Goal: Task Accomplishment & Management: Use online tool/utility

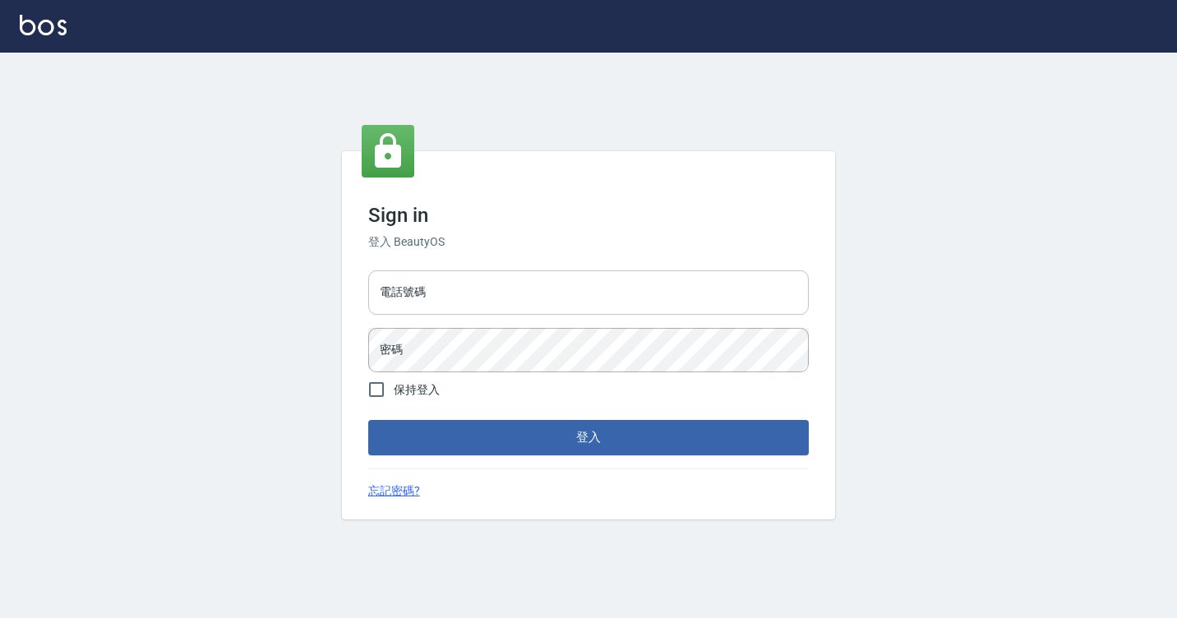
click at [567, 288] on input "電話號碼" at bounding box center [588, 292] width 440 height 44
click at [431, 293] on input "電話號碼" at bounding box center [588, 292] width 440 height 44
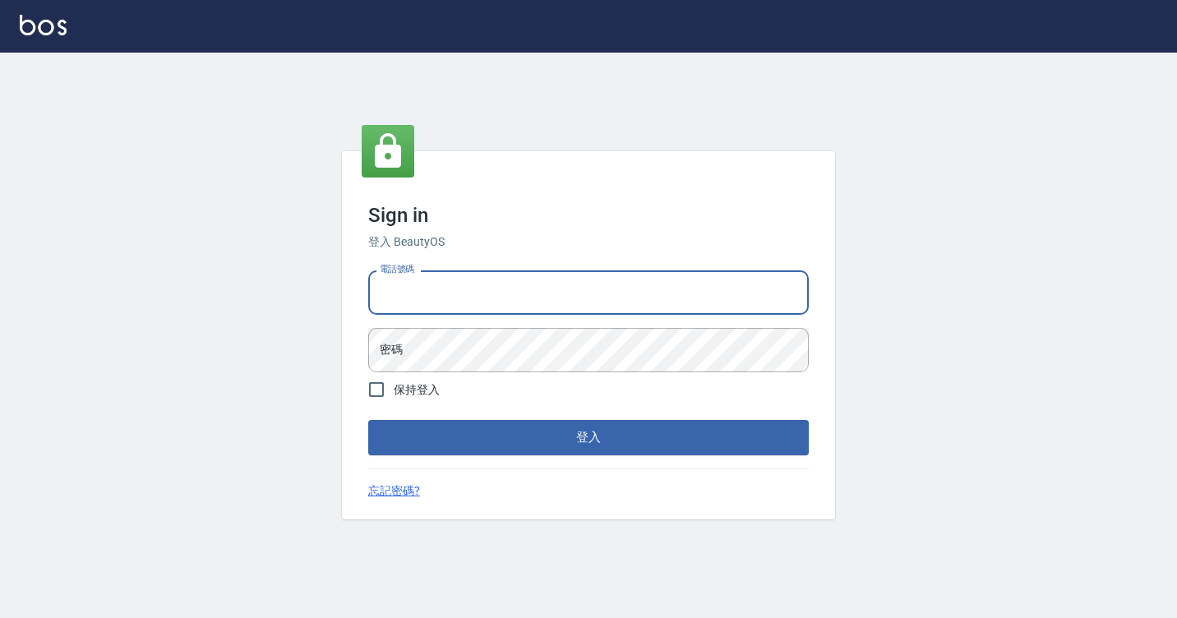
click at [431, 293] on input "電話號碼" at bounding box center [588, 292] width 440 height 44
type input "7812080"
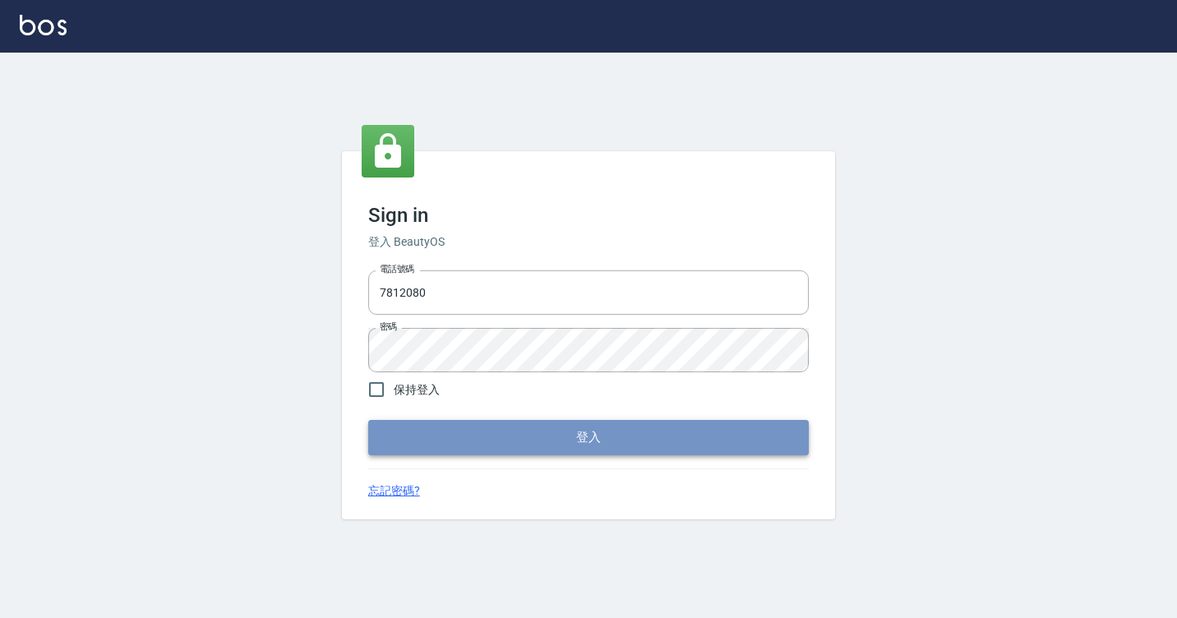
click at [467, 435] on button "登入" at bounding box center [588, 437] width 440 height 35
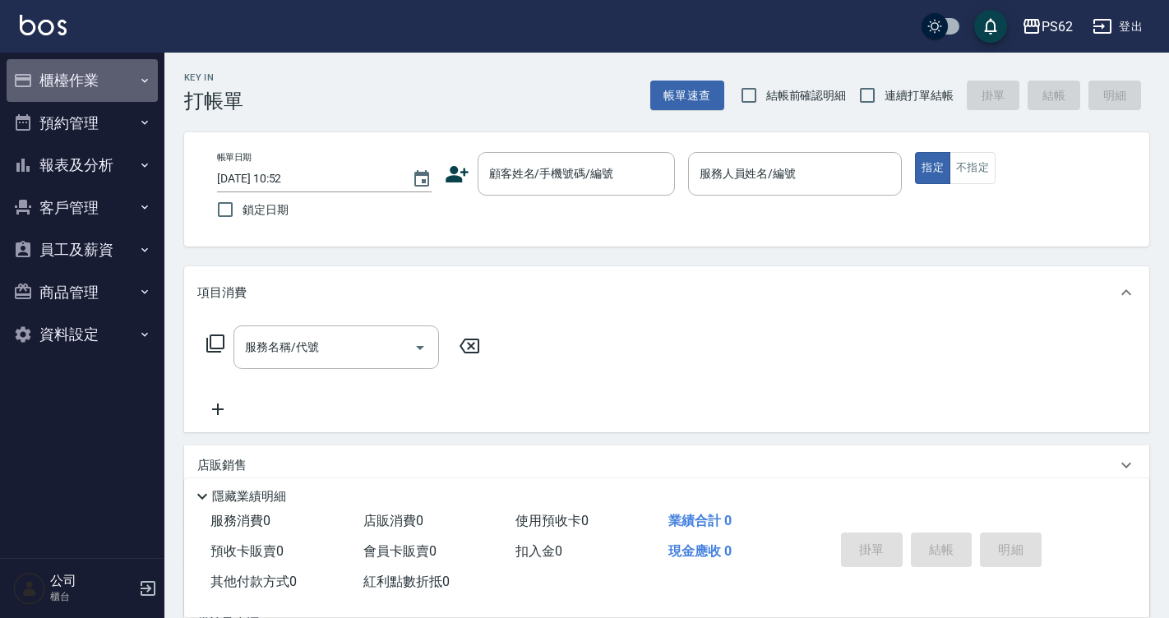
click at [56, 74] on button "櫃檯作業" at bounding box center [82, 80] width 151 height 43
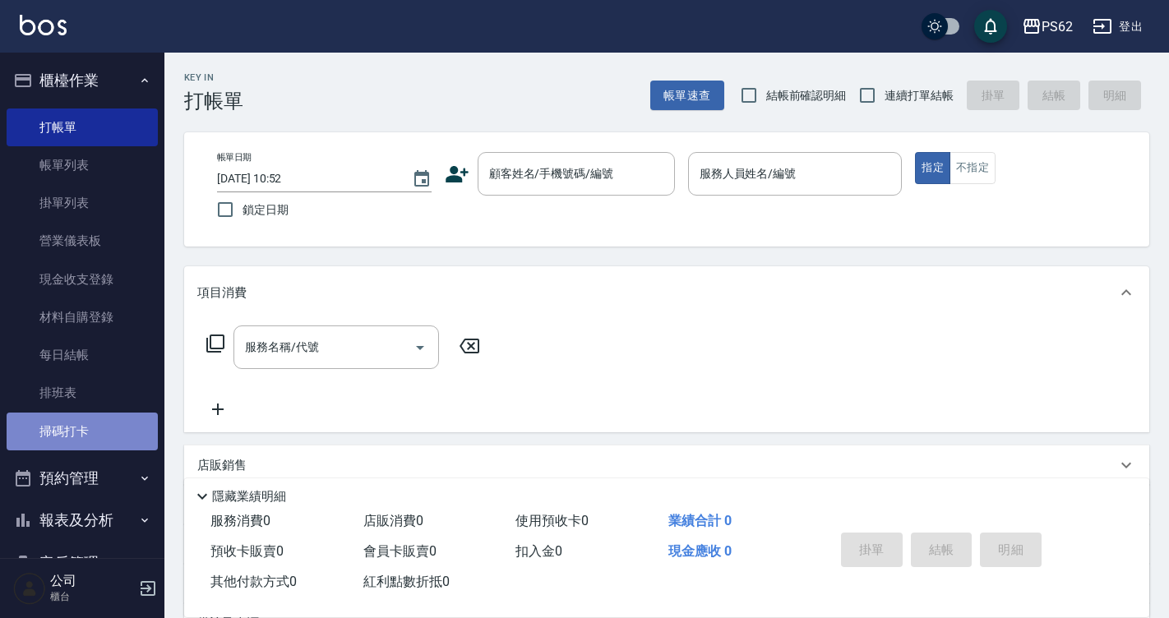
click at [91, 439] on link "掃碼打卡" at bounding box center [82, 432] width 151 height 38
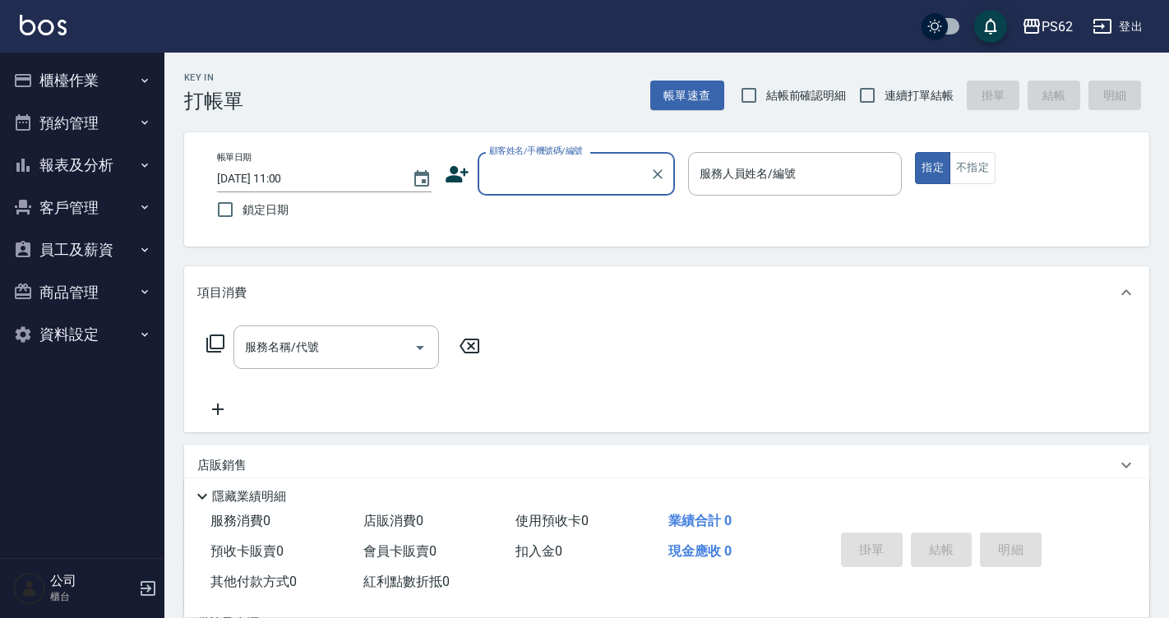
click at [104, 166] on button "報表及分析" at bounding box center [82, 165] width 151 height 43
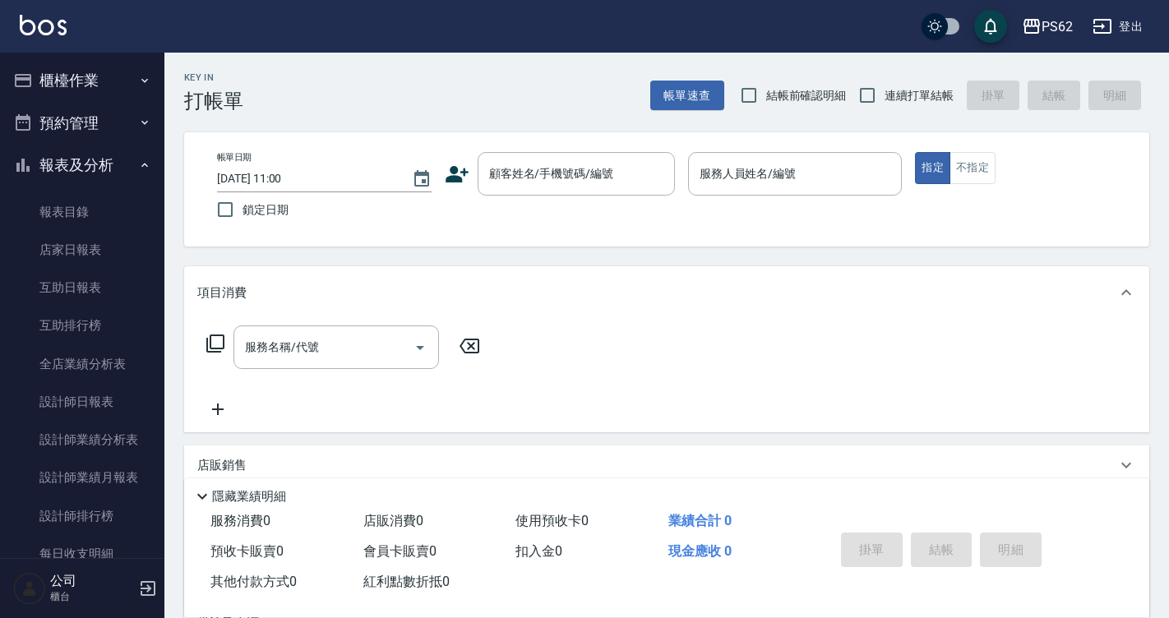
click at [87, 58] on ul "櫃檯作業 打帳單 帳單列表 掛單列表 營業儀表板 現金收支登錄 材料自購登錄 每日結帳 排班表 掃碼打卡 預約管理 預約管理 單日預約紀錄 單週預約紀錄 報表…" at bounding box center [82, 423] width 151 height 740
click at [67, 80] on button "櫃檯作業" at bounding box center [82, 80] width 151 height 43
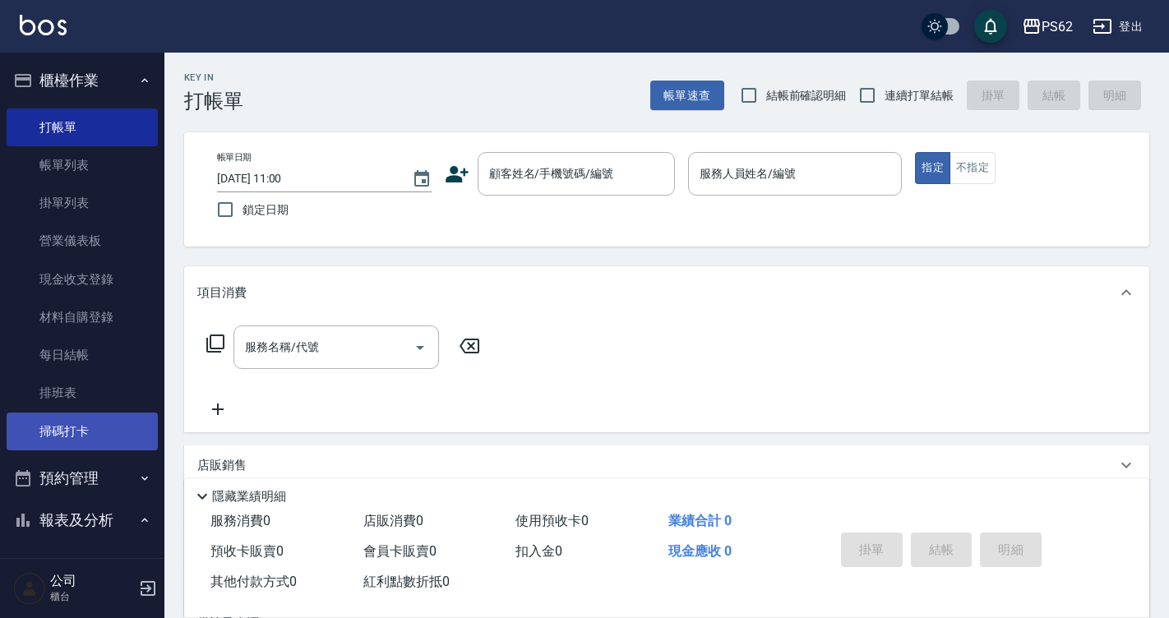
click at [37, 422] on link "掃碼打卡" at bounding box center [82, 432] width 151 height 38
